Goal: Task Accomplishment & Management: Manage account settings

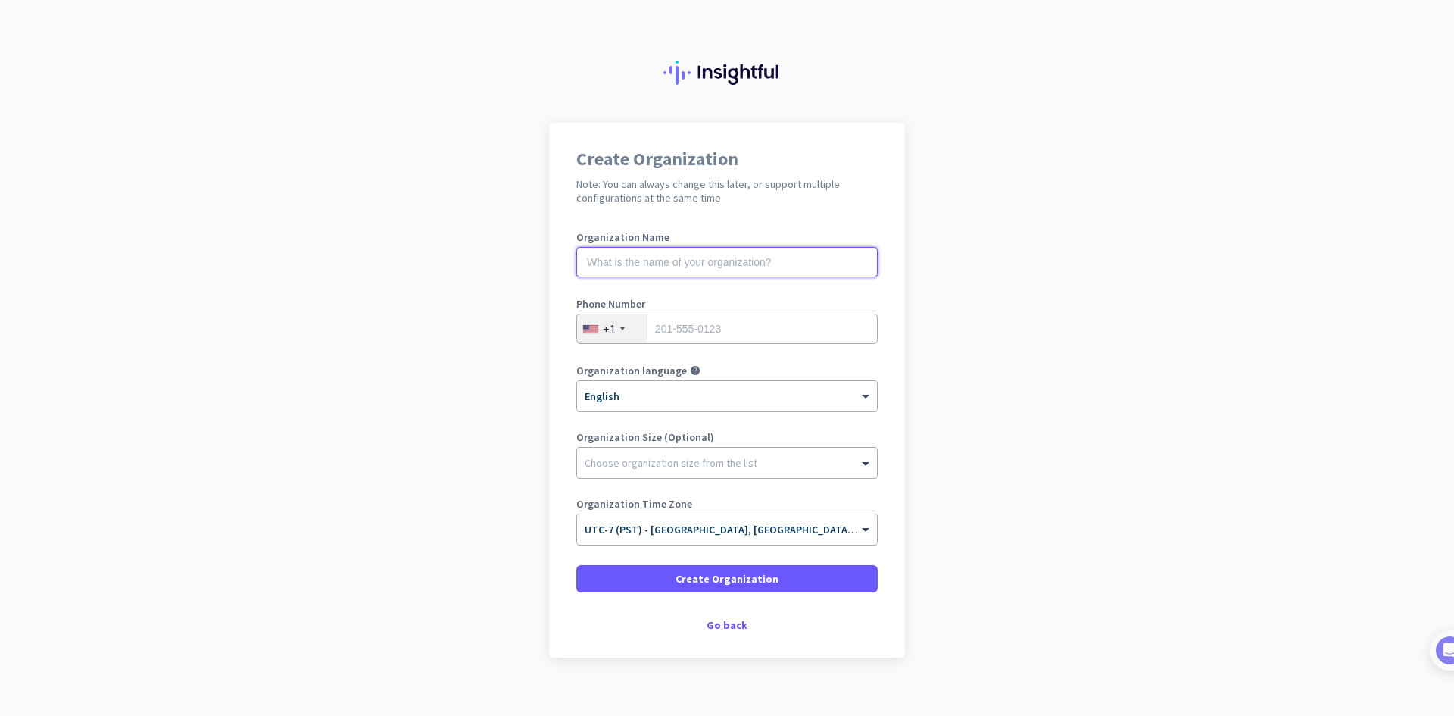
click at [705, 262] on input "text" at bounding box center [726, 262] width 301 height 30
type input "Mercor"
type input "6194155664"
click at [701, 457] on div at bounding box center [727, 458] width 300 height 15
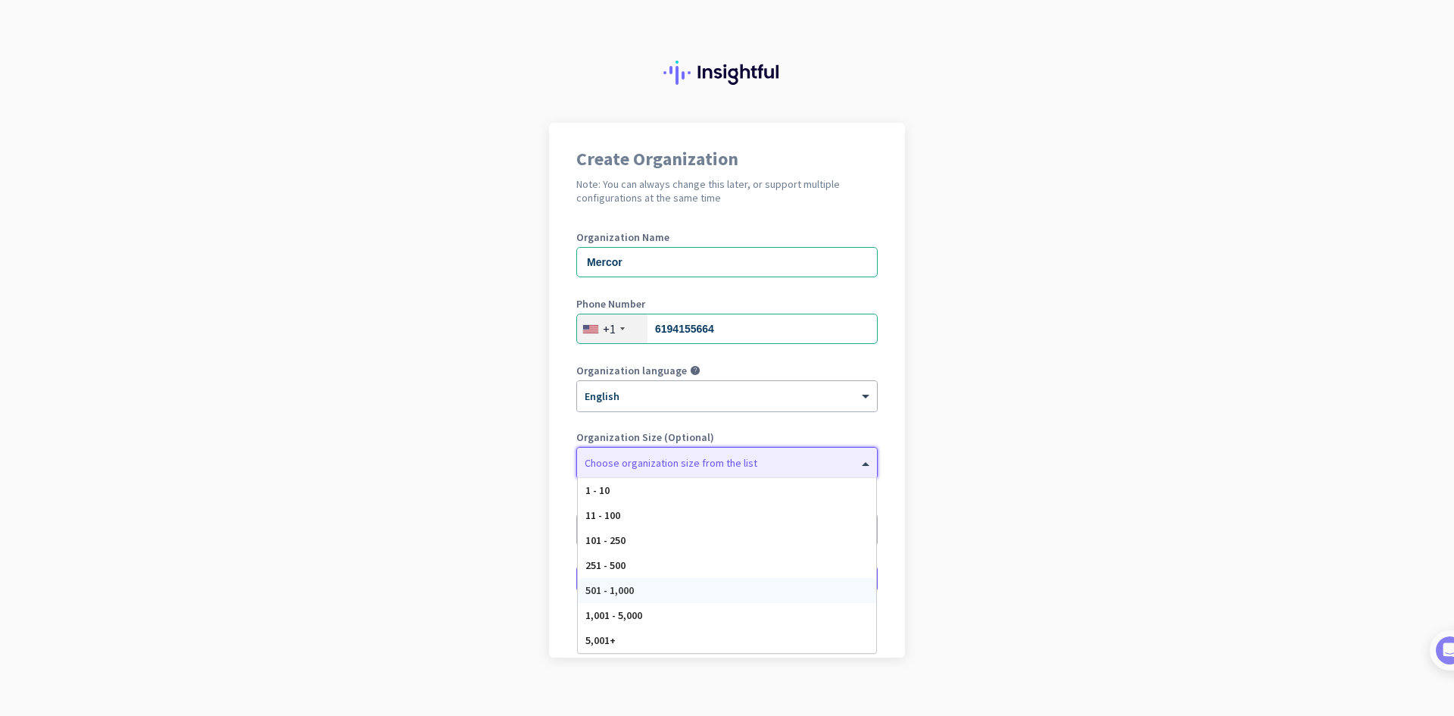
click at [647, 594] on div "501 - 1,000" at bounding box center [727, 590] width 298 height 25
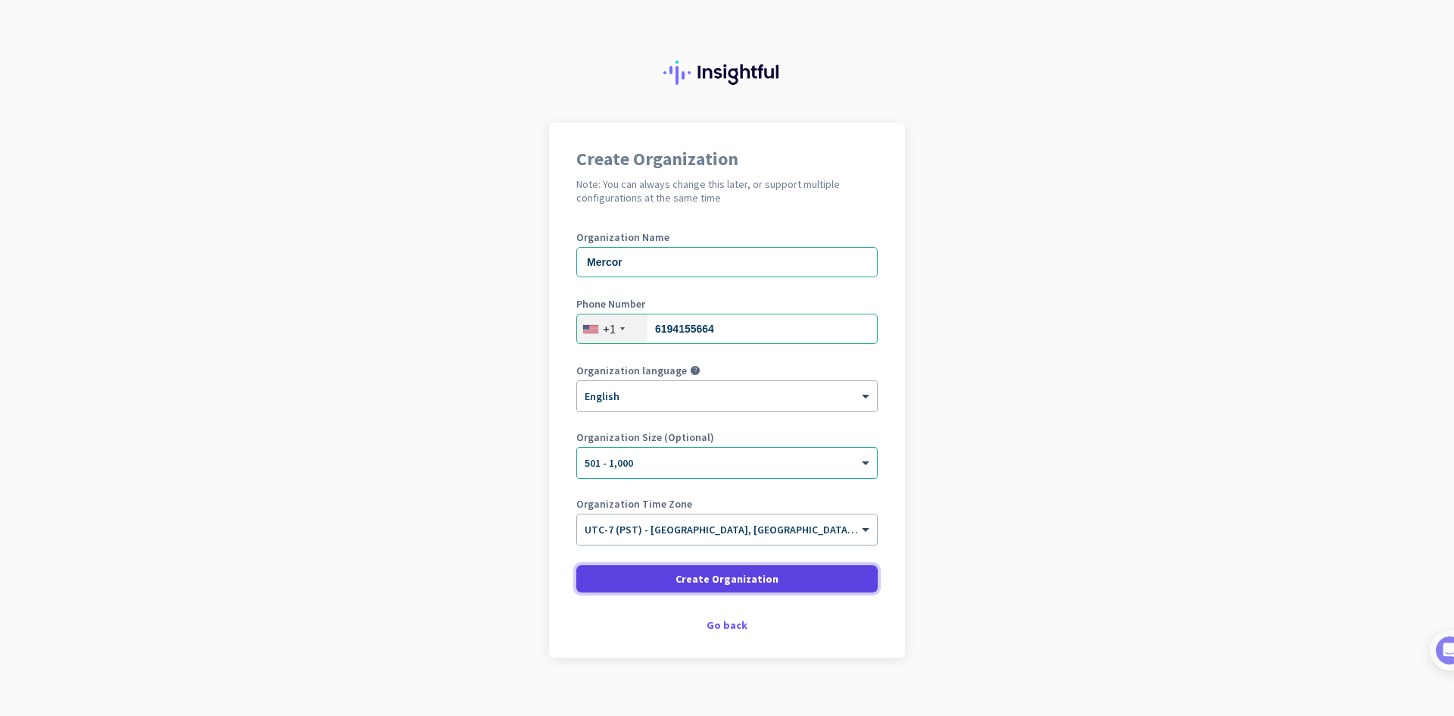
click at [688, 575] on span "Create Organization" at bounding box center [727, 578] width 103 height 15
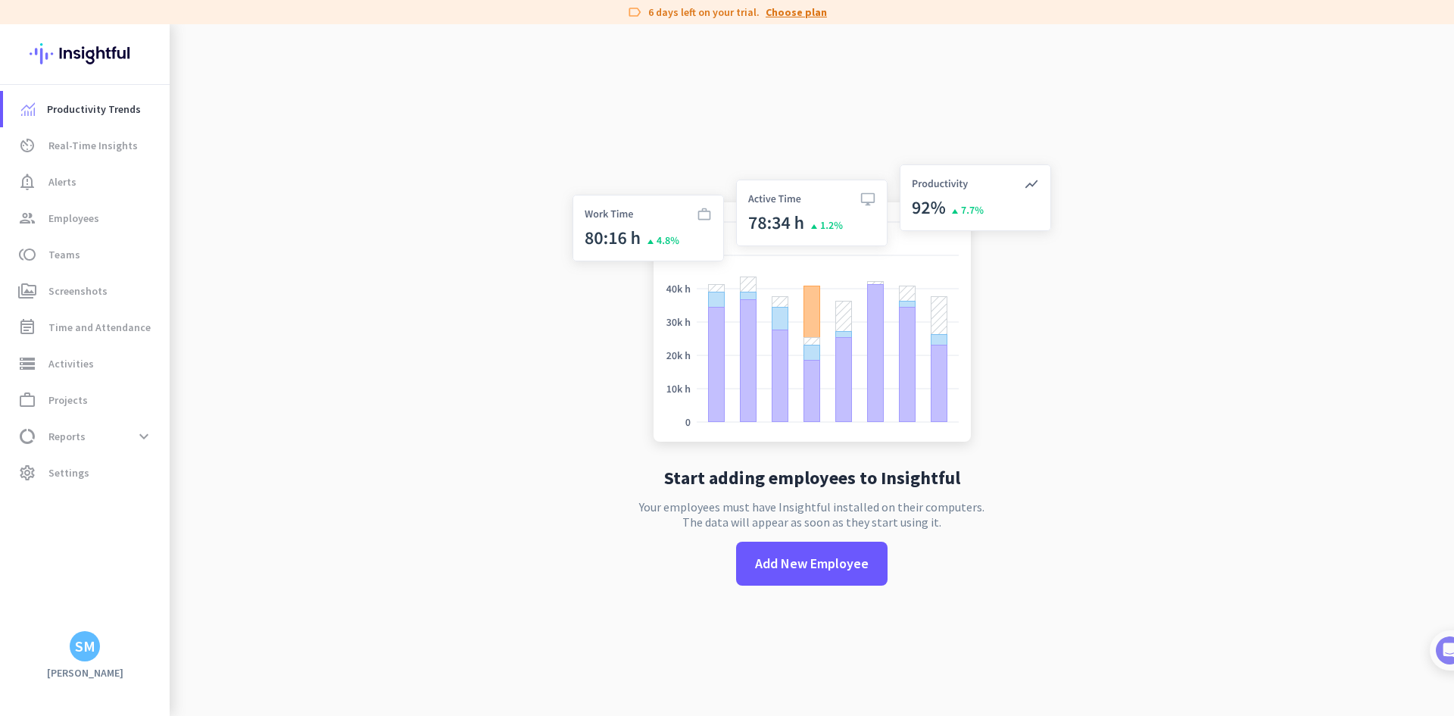
click at [811, 12] on link "Choose plan" at bounding box center [796, 12] width 61 height 15
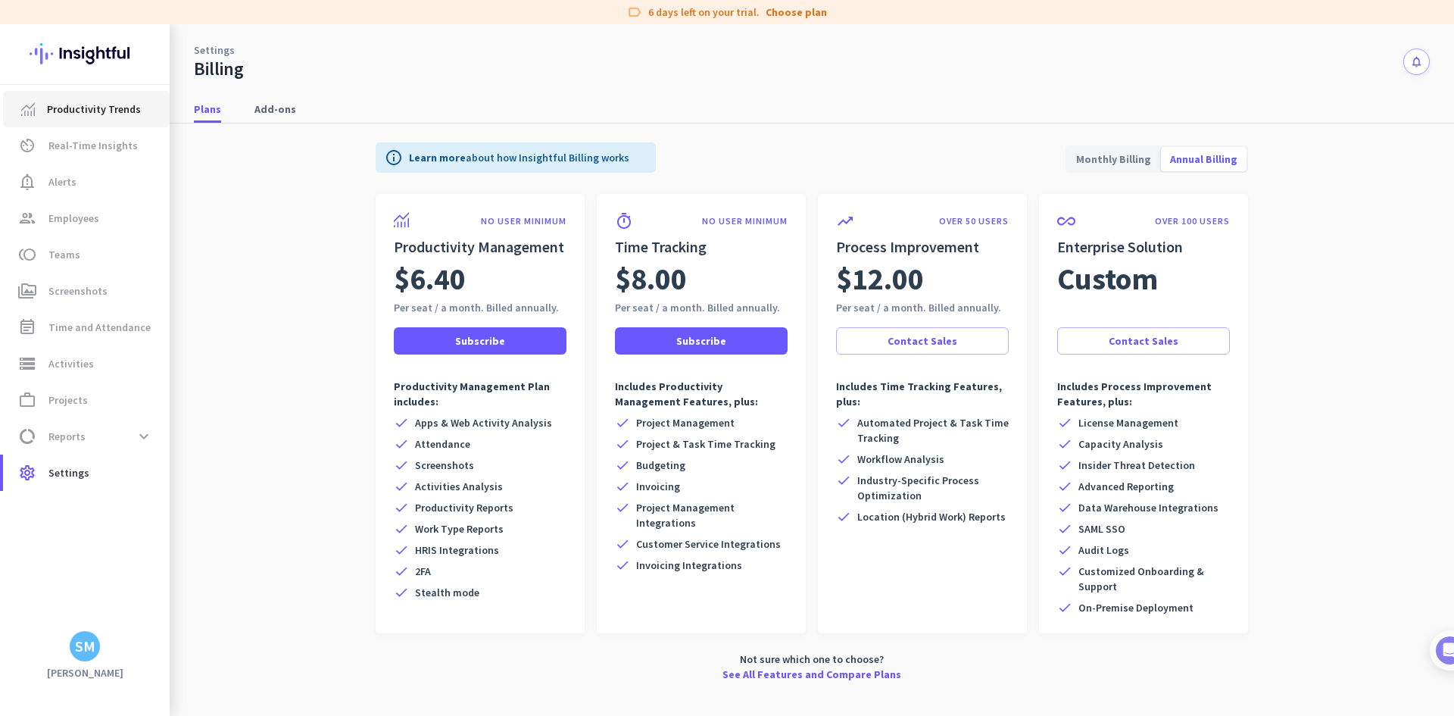
click at [72, 123] on link "Productivity Trends" at bounding box center [86, 109] width 167 height 36
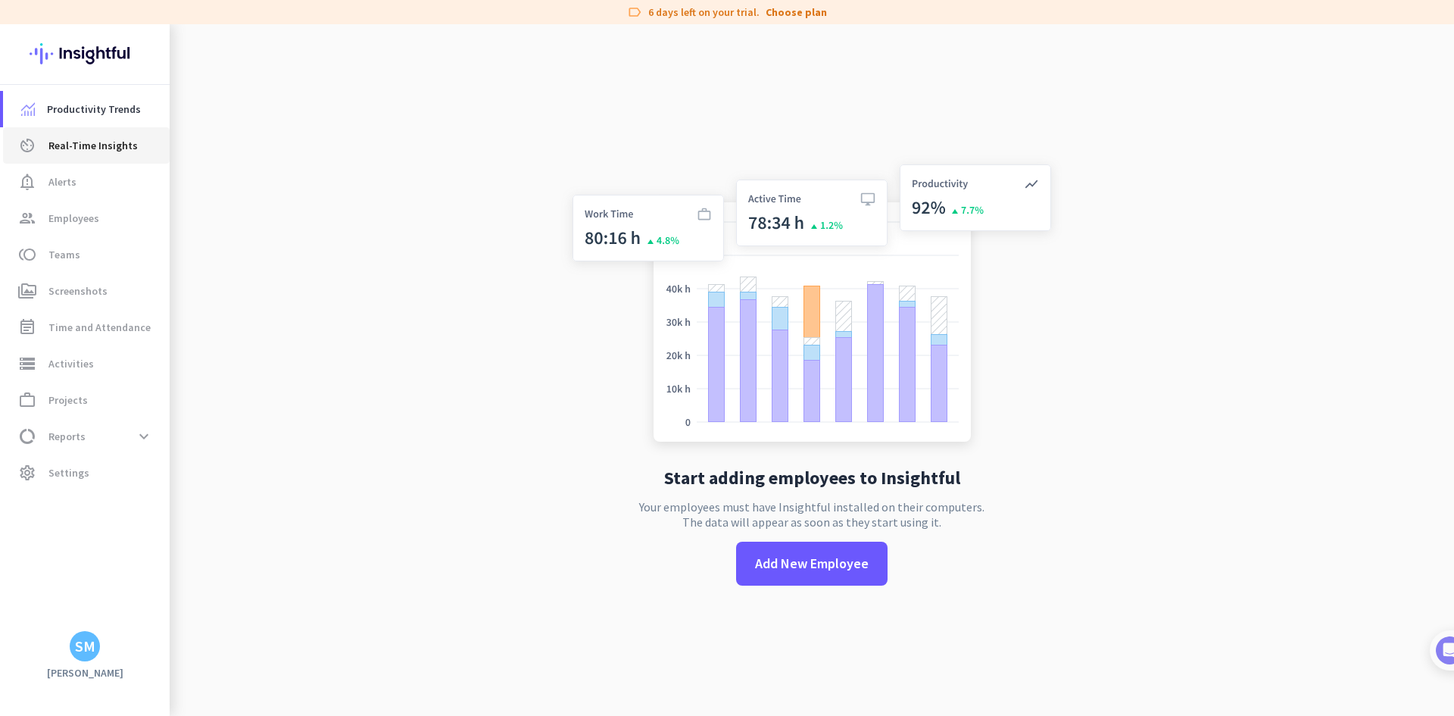
click at [97, 138] on span "Real-Time Insights" at bounding box center [92, 145] width 89 height 18
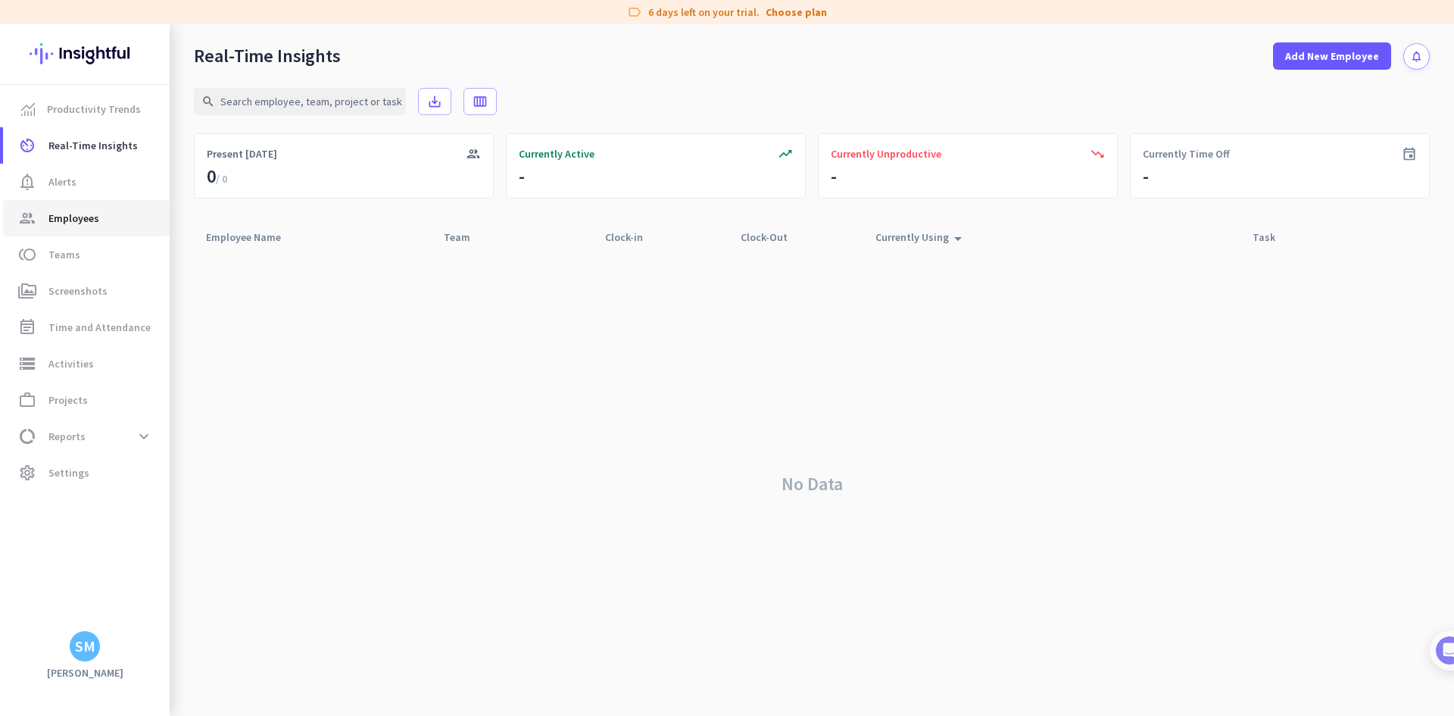
click at [108, 234] on link "group Employees" at bounding box center [86, 218] width 167 height 36
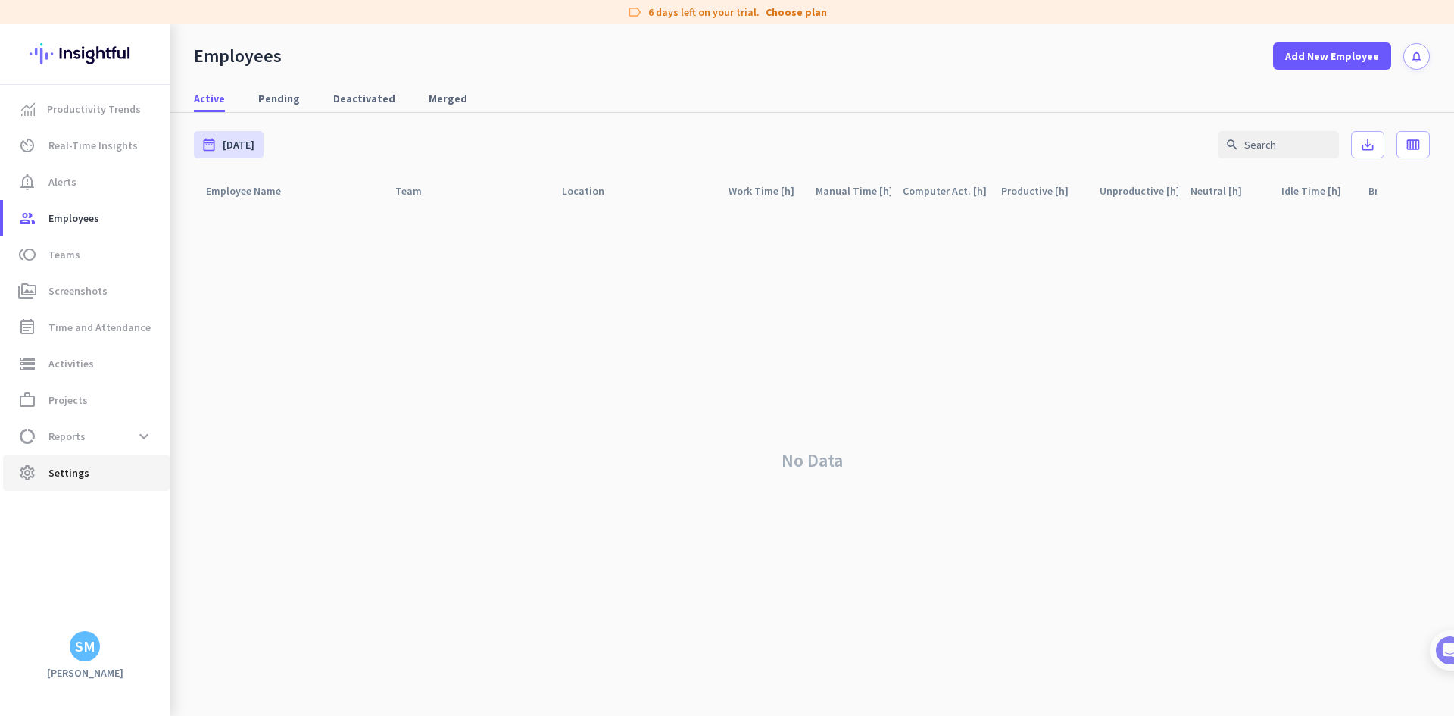
click at [73, 468] on span "Settings" at bounding box center [68, 472] width 41 height 18
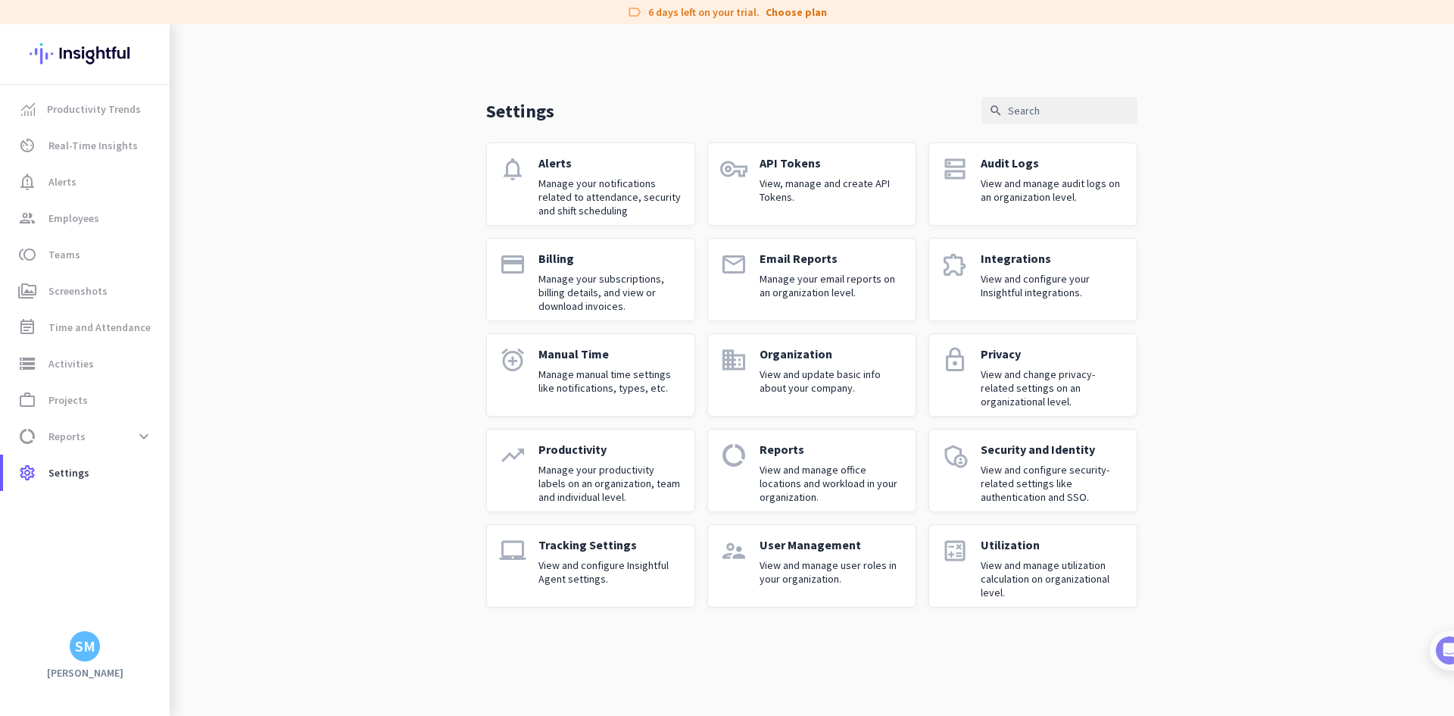
click at [822, 559] on p "View and manage user roles in your organization." at bounding box center [832, 571] width 144 height 27
click at [864, 372] on p "View and update basic info about your company." at bounding box center [832, 380] width 144 height 27
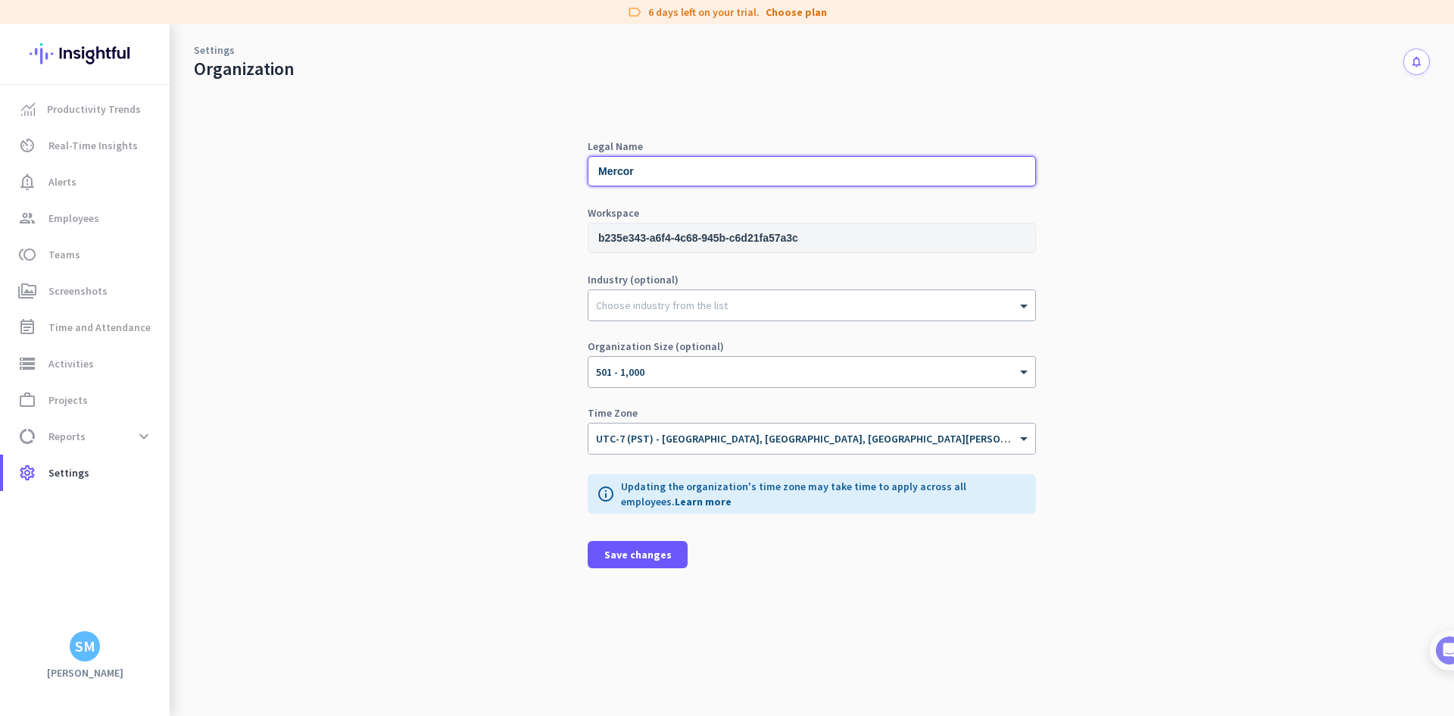
click at [654, 180] on input "Mercor" at bounding box center [812, 171] width 448 height 30
type input "a"
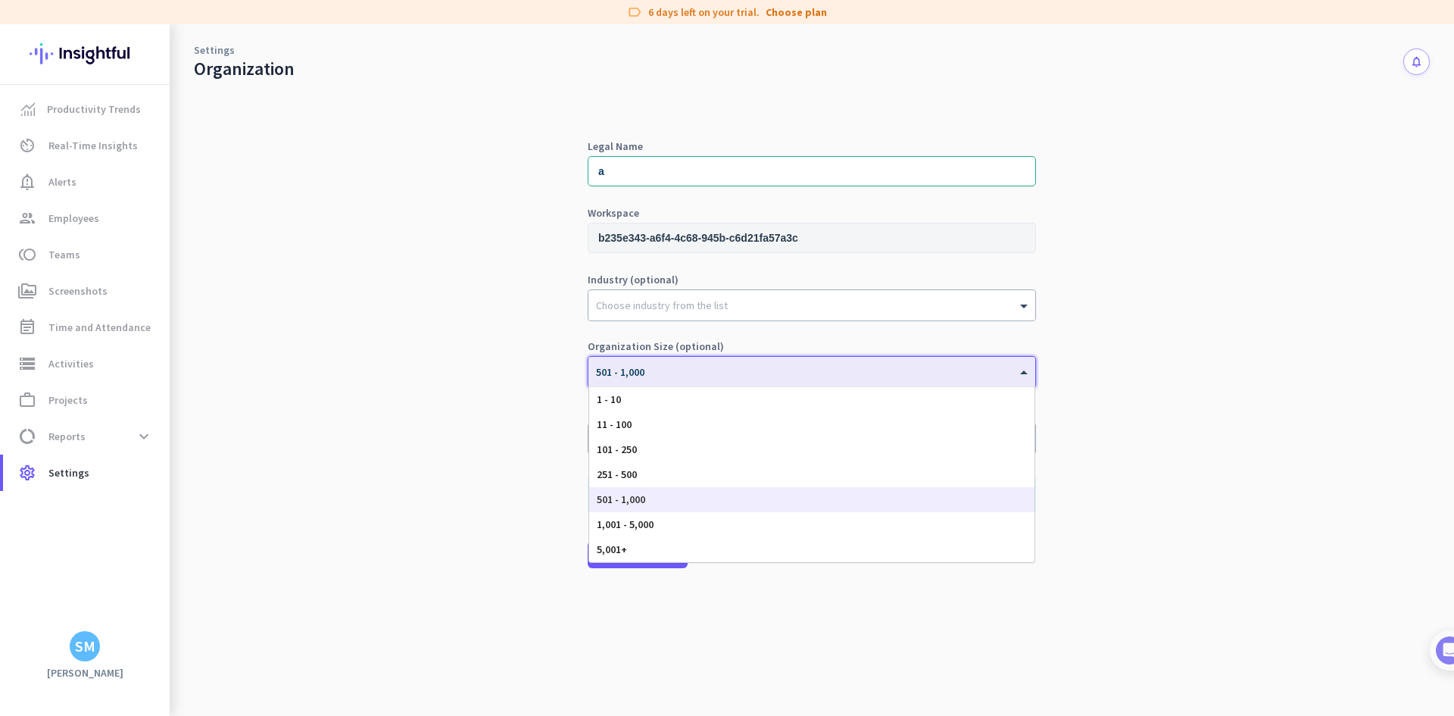
click at [644, 365] on div at bounding box center [811, 366] width 447 height 13
click at [630, 394] on div "1 - 10" at bounding box center [811, 399] width 445 height 25
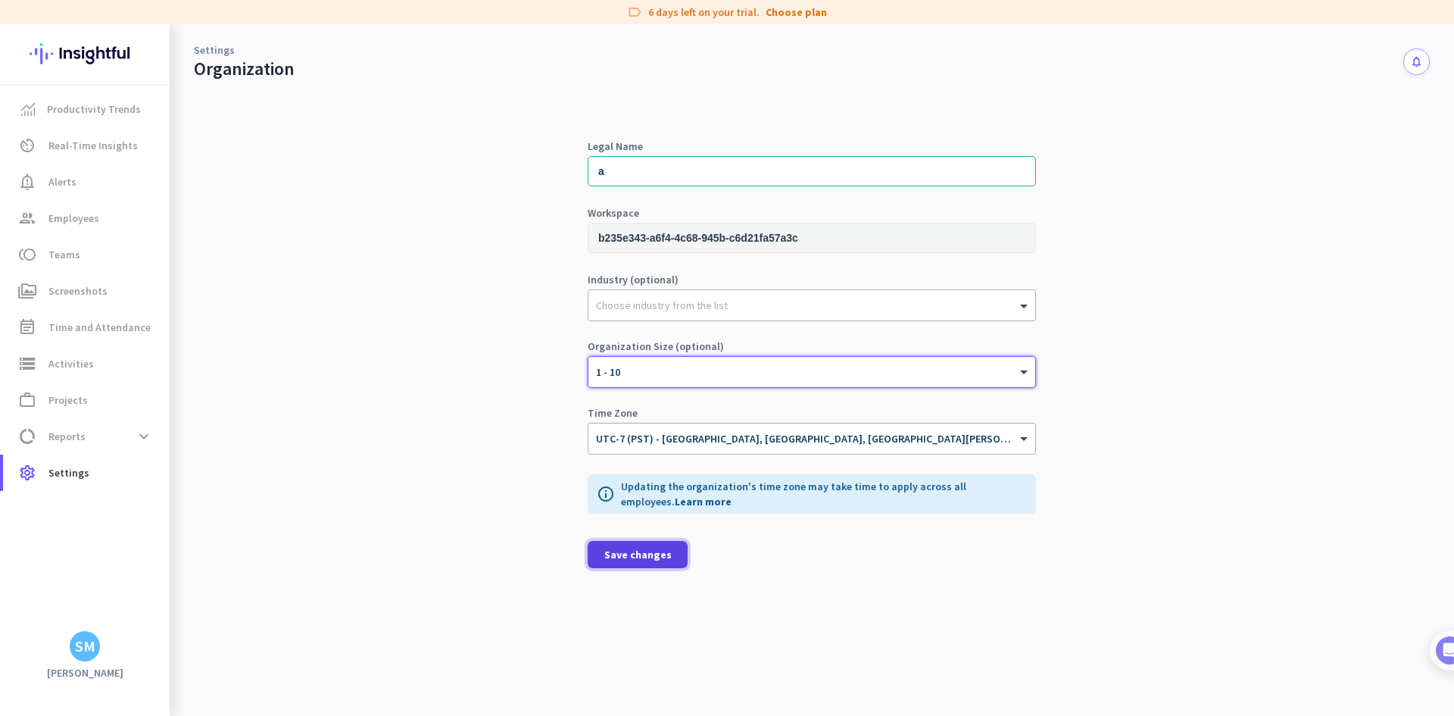
click at [636, 555] on span "Save changes" at bounding box center [637, 554] width 67 height 15
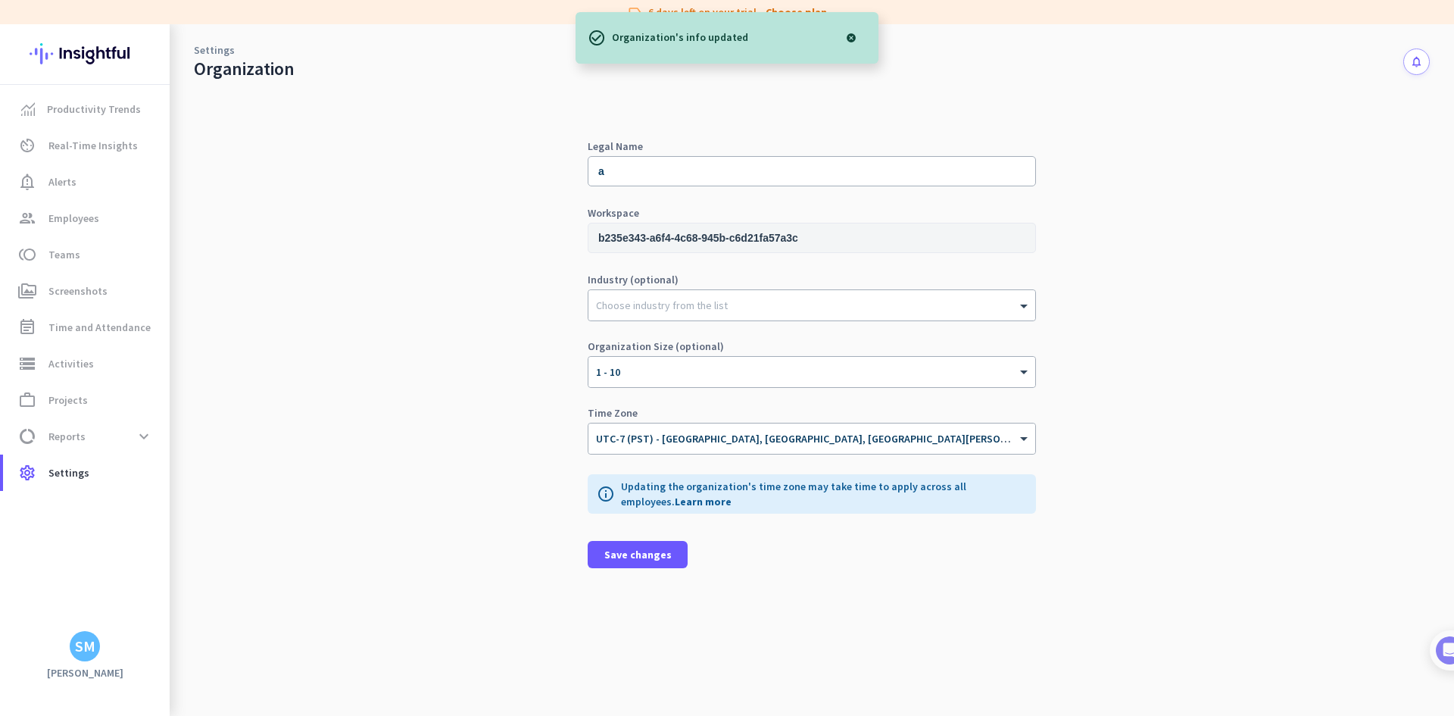
click at [83, 639] on div "SM" at bounding box center [85, 645] width 20 height 15
click at [155, 544] on span "Personal Settings" at bounding box center [166, 535] width 116 height 27
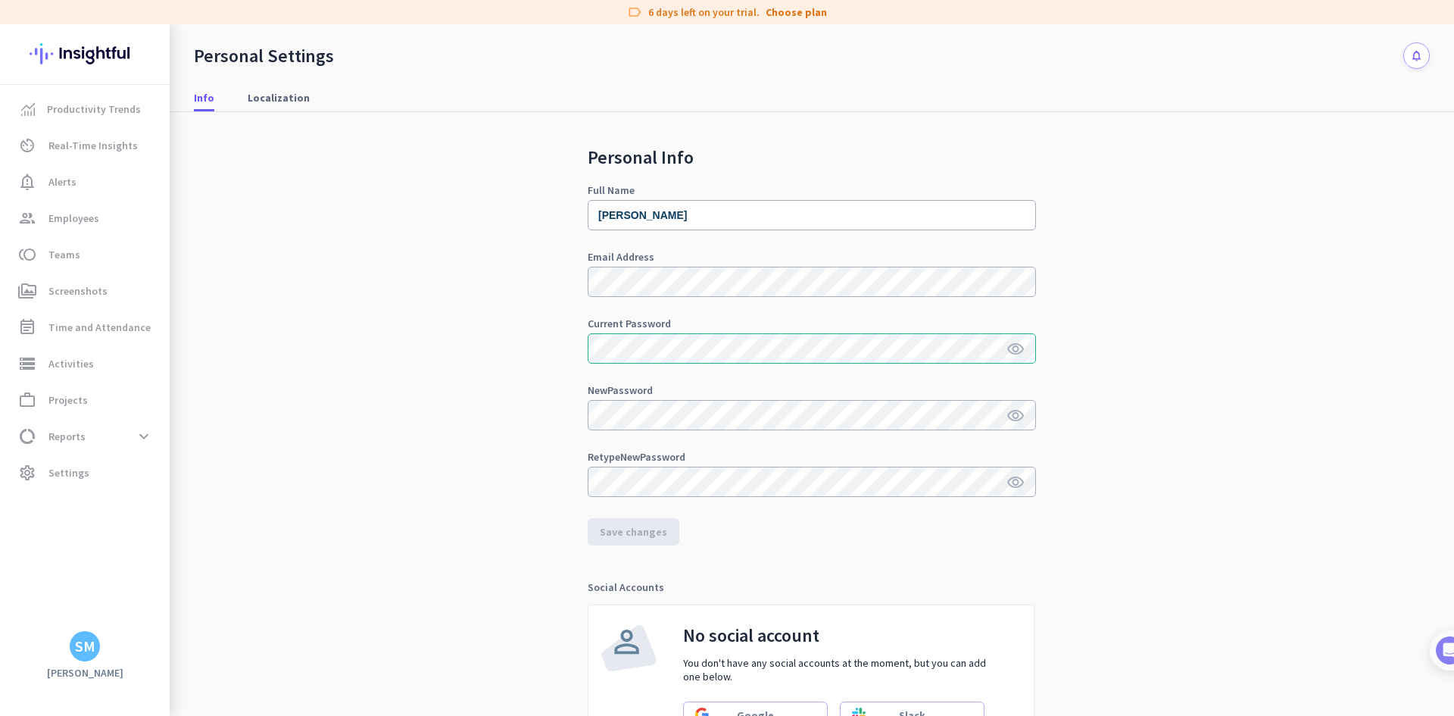
click at [83, 641] on div "SM" at bounding box center [85, 645] width 20 height 15
click at [145, 623] on span "Sign out" at bounding box center [166, 617] width 92 height 14
